Goal: Task Accomplishment & Management: Manage account settings

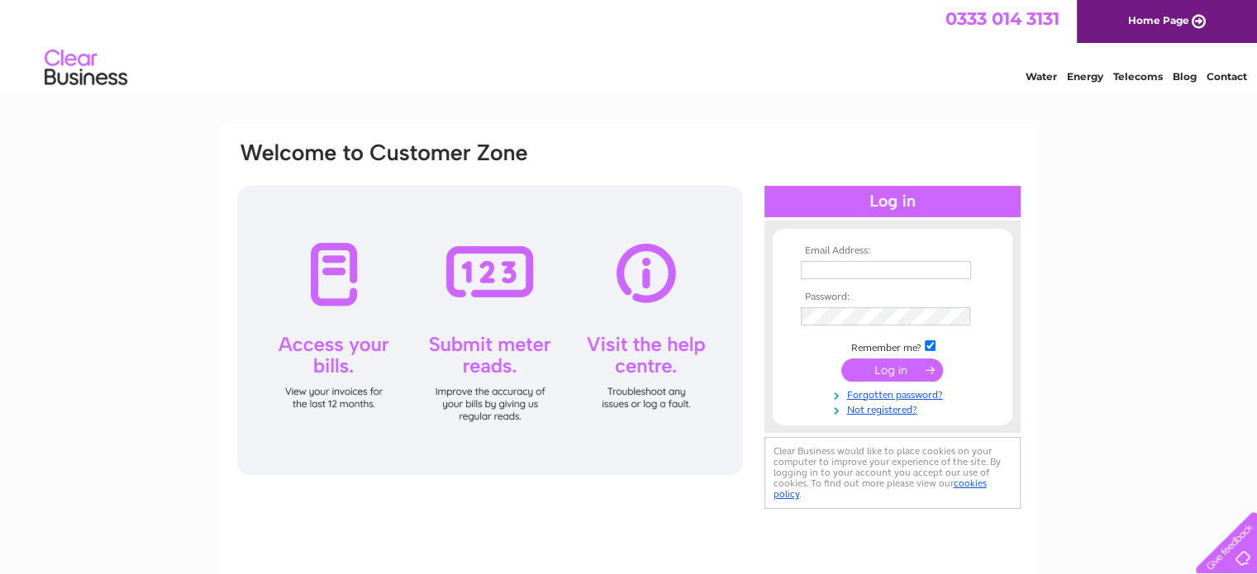
type input "SRL@sussex-rail.co.uk"
click at [337, 353] on div at bounding box center [490, 330] width 506 height 289
click at [902, 201] on div at bounding box center [892, 201] width 256 height 31
click at [901, 369] on input "submit" at bounding box center [892, 370] width 102 height 23
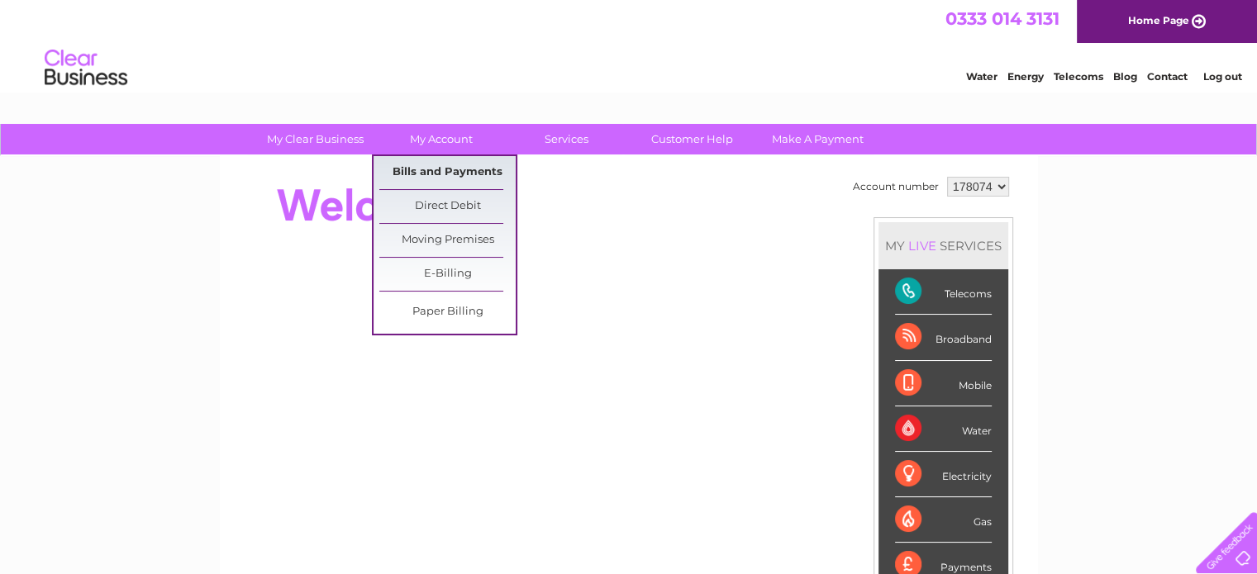
click at [423, 169] on link "Bills and Payments" at bounding box center [447, 172] width 136 height 33
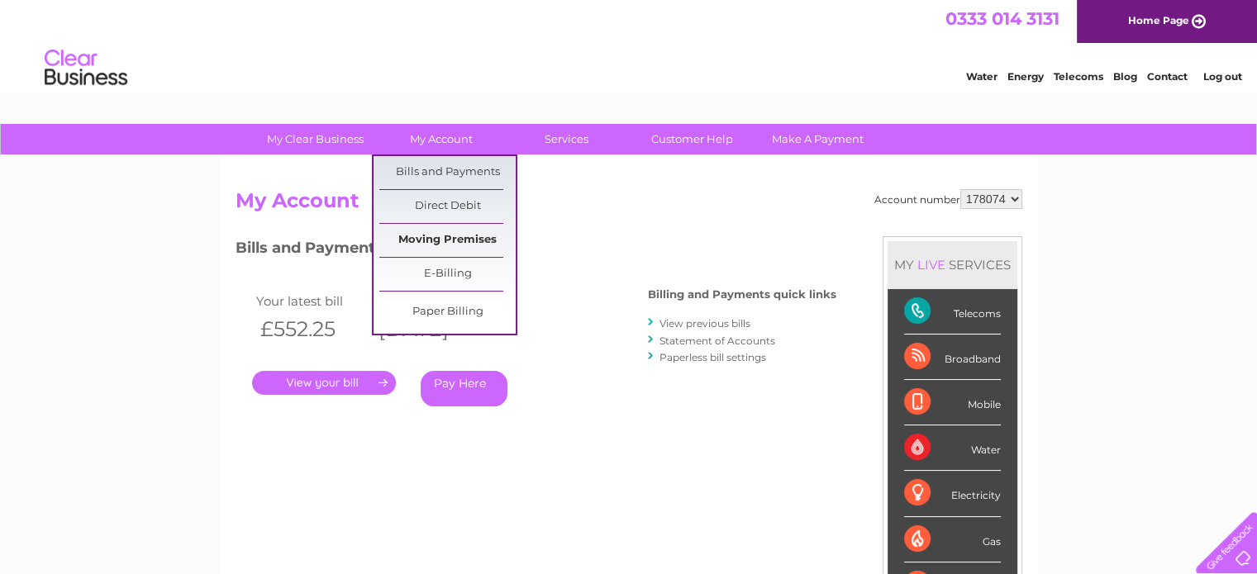
click at [457, 243] on link "Moving Premises" at bounding box center [447, 240] width 136 height 33
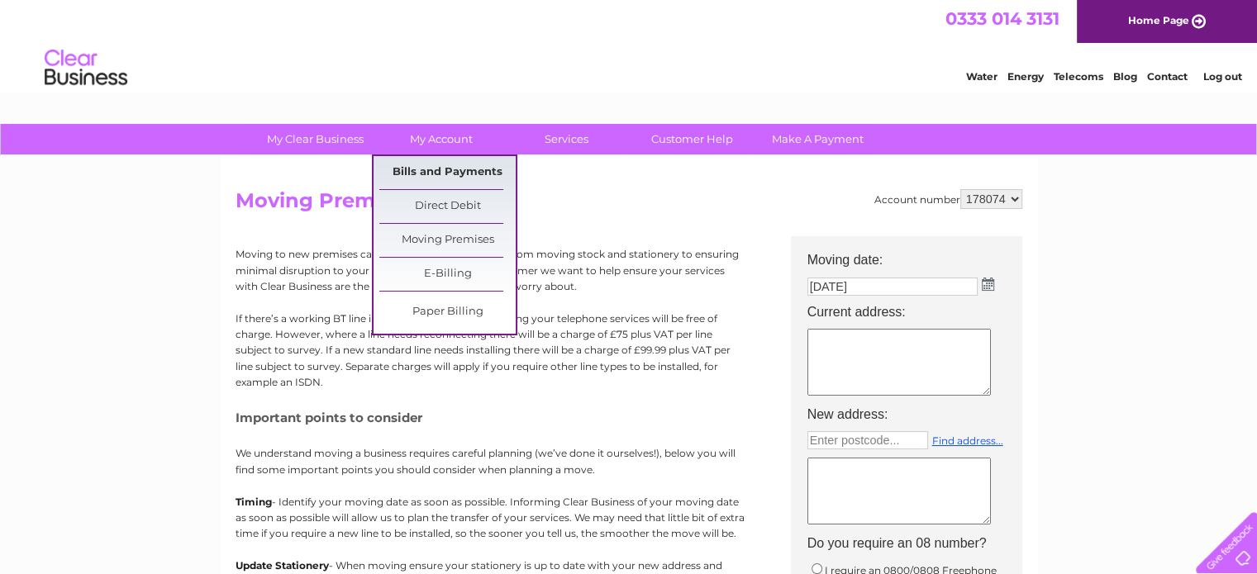
click at [454, 167] on link "Bills and Payments" at bounding box center [447, 172] width 136 height 33
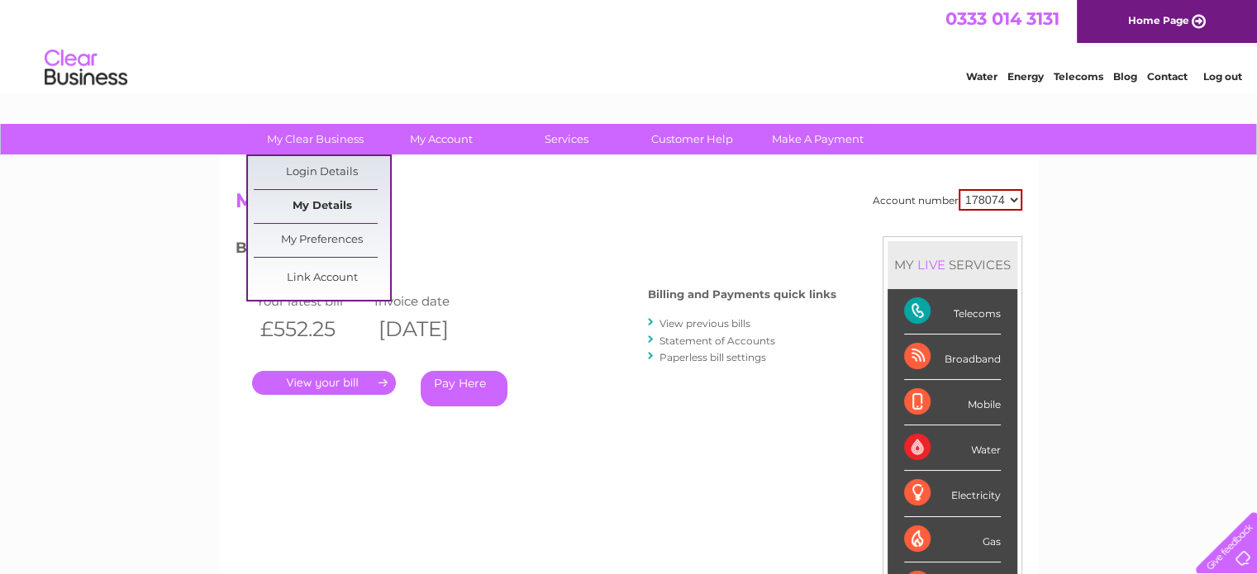
click at [351, 211] on link "My Details" at bounding box center [322, 206] width 136 height 33
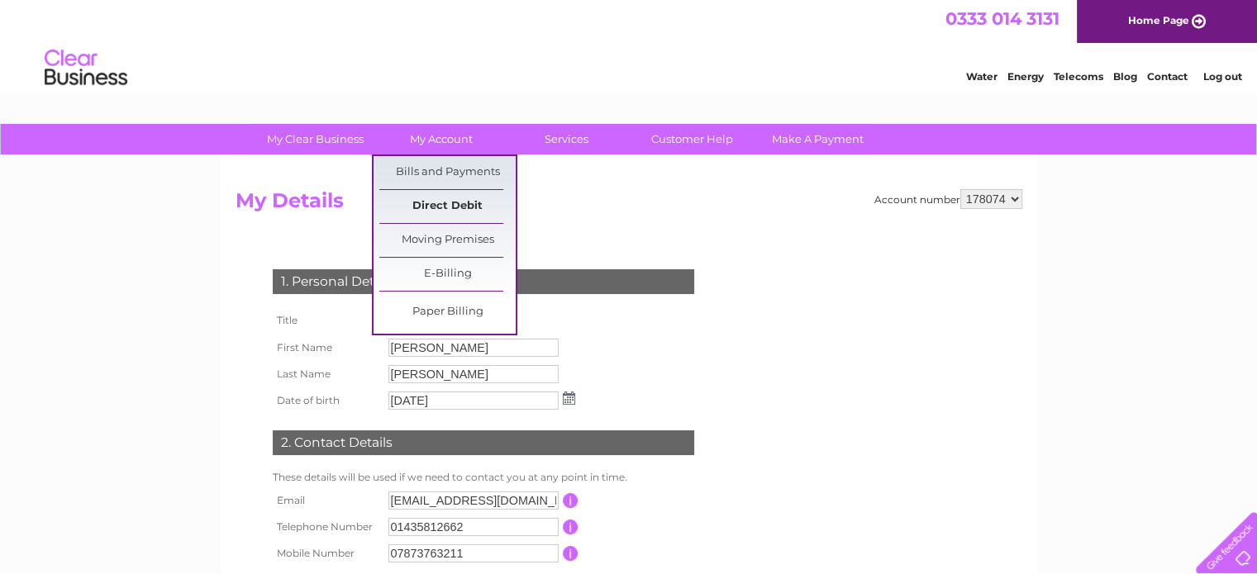
click at [439, 197] on link "Direct Debit" at bounding box center [447, 206] width 136 height 33
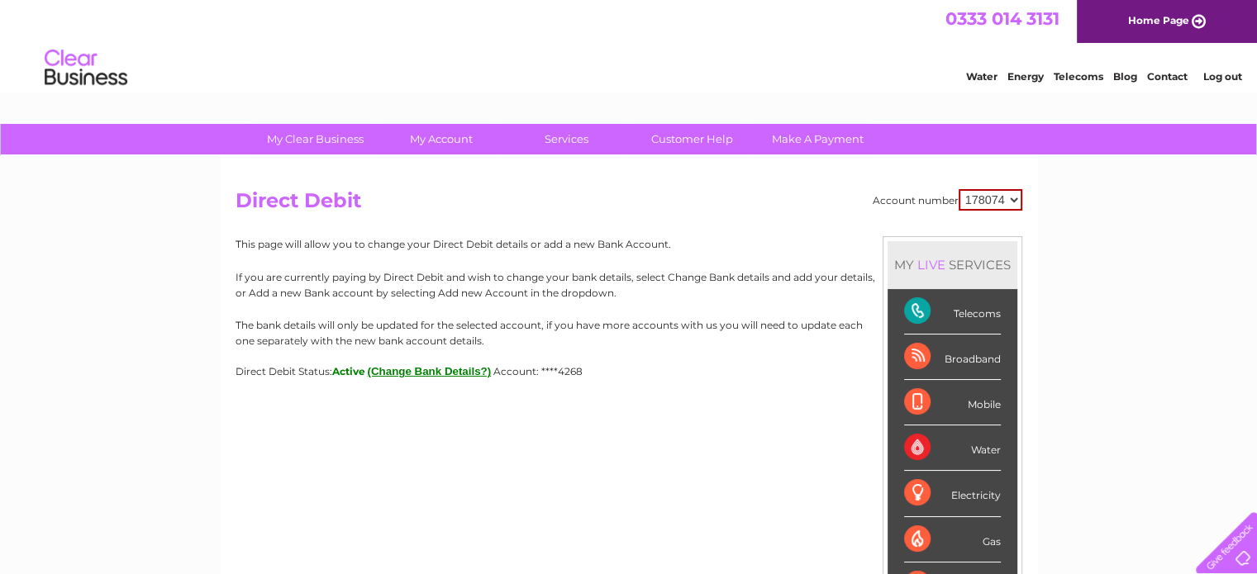
click at [1223, 74] on link "Log out" at bounding box center [1221, 76] width 39 height 12
